Goal: Complete application form

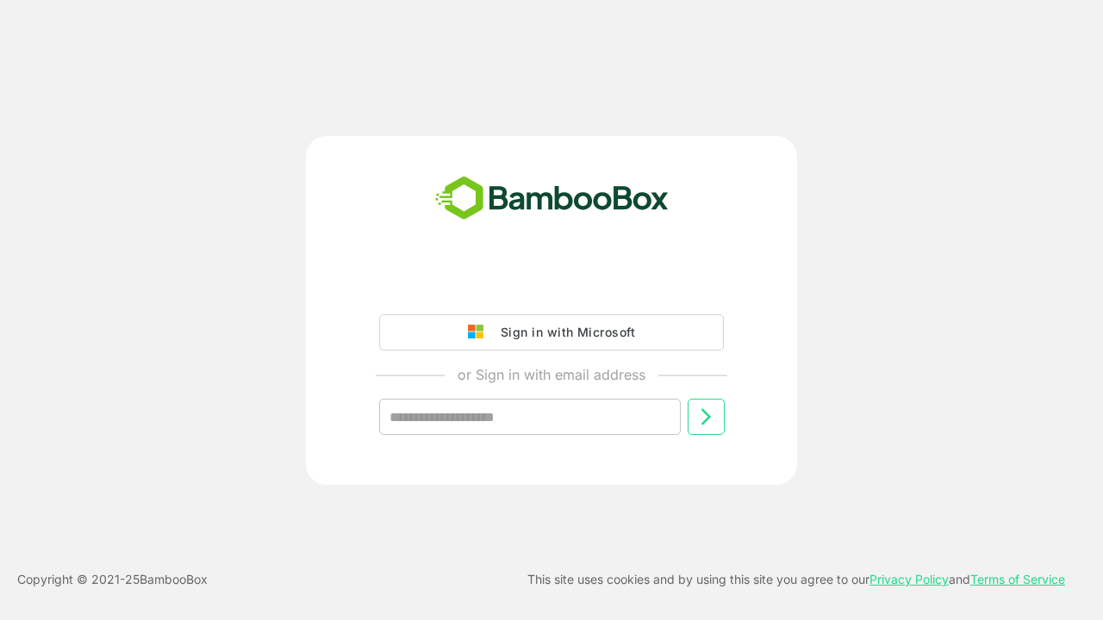
type input "**********"
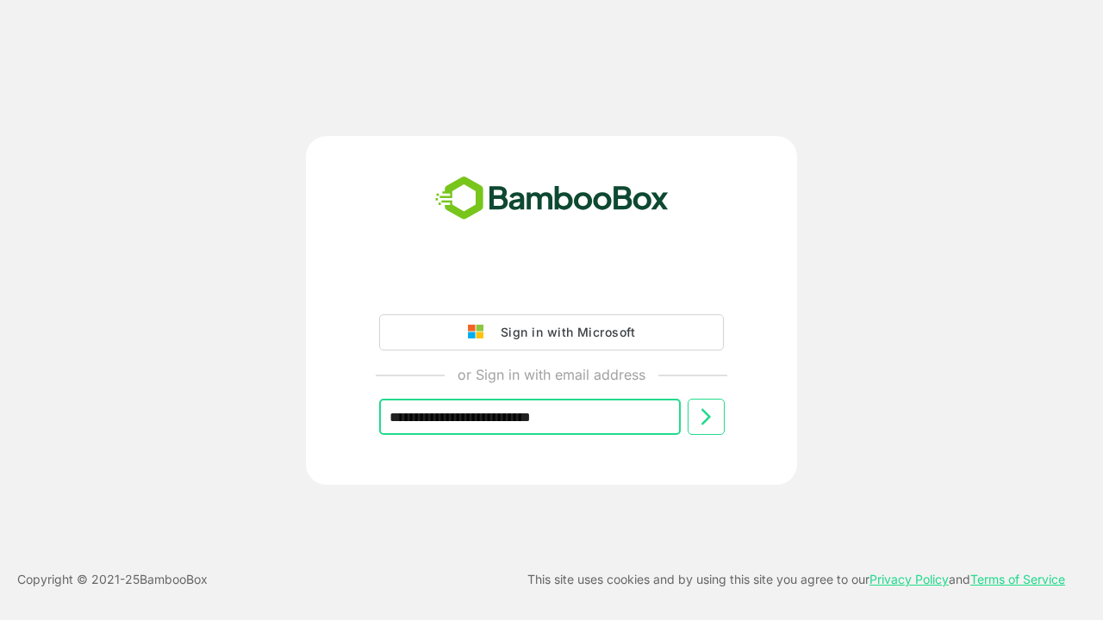
click at [706, 417] on icon at bounding box center [705, 417] width 21 height 21
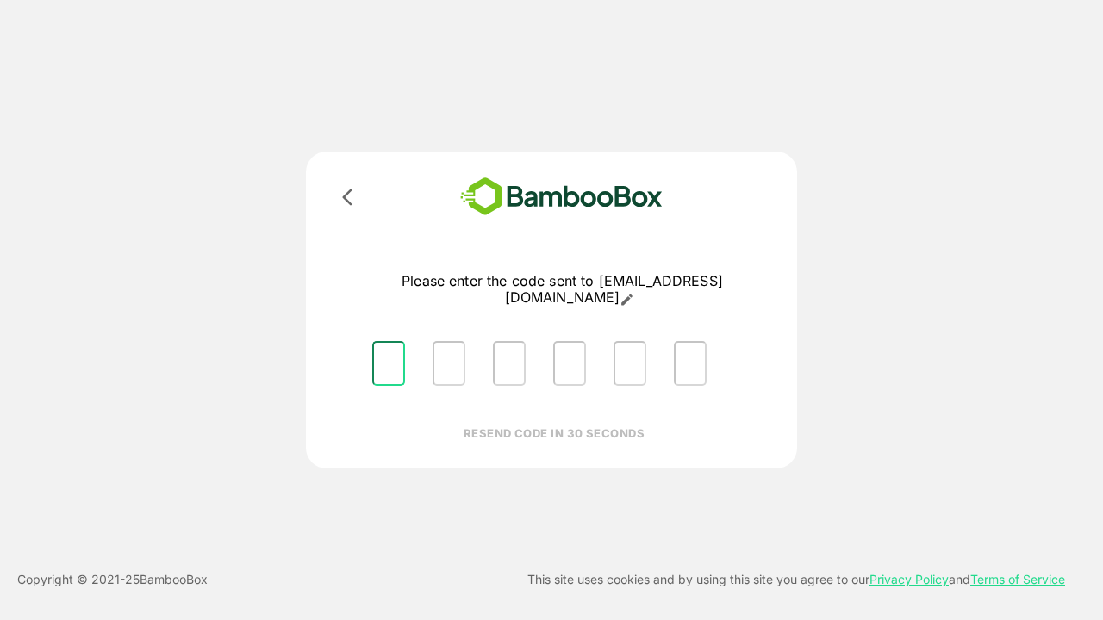
type input "*"
